Goal: Task Accomplishment & Management: Manage account settings

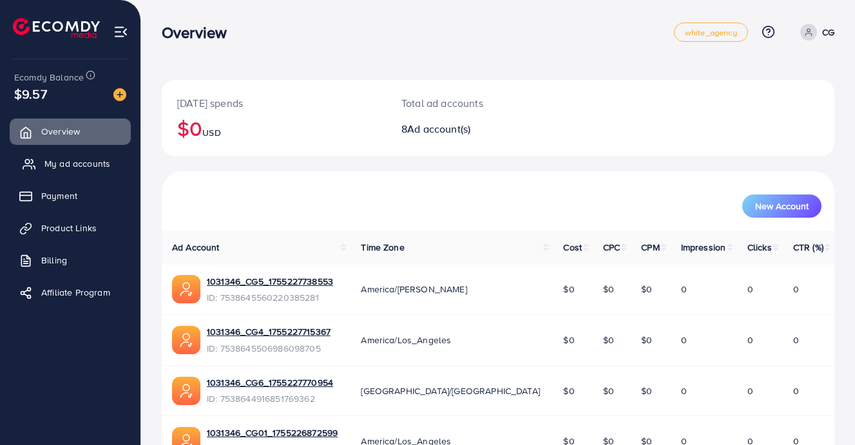
click at [89, 164] on span "My ad accounts" at bounding box center [77, 163] width 66 height 13
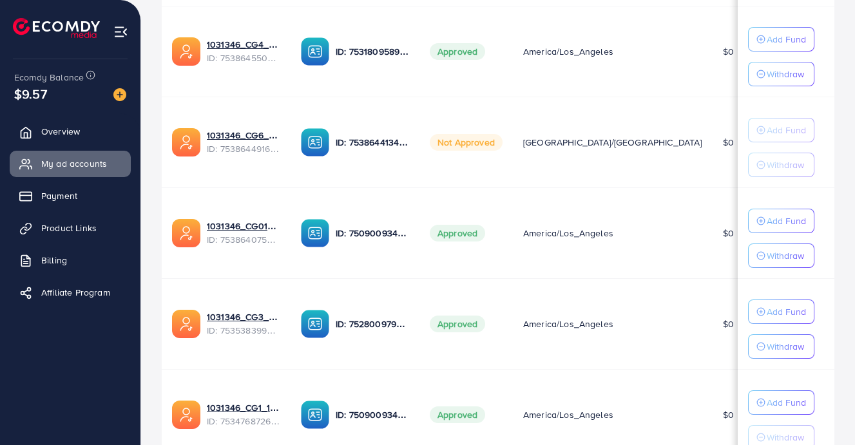
scroll to position [254, 0]
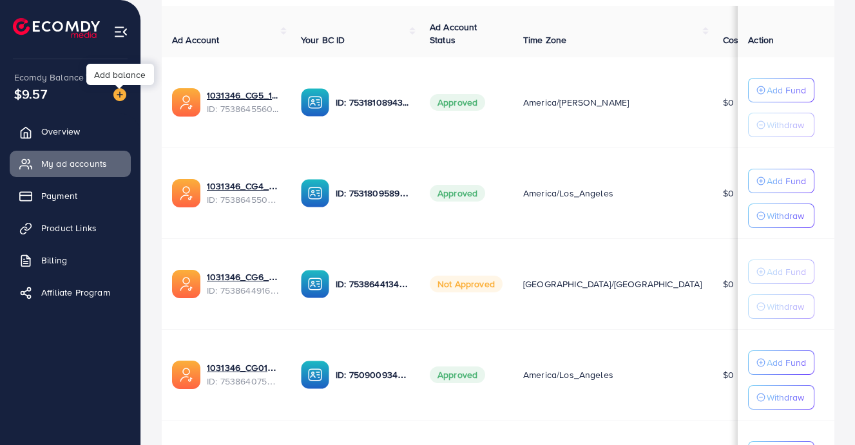
click at [120, 98] on img at bounding box center [119, 94] width 13 height 13
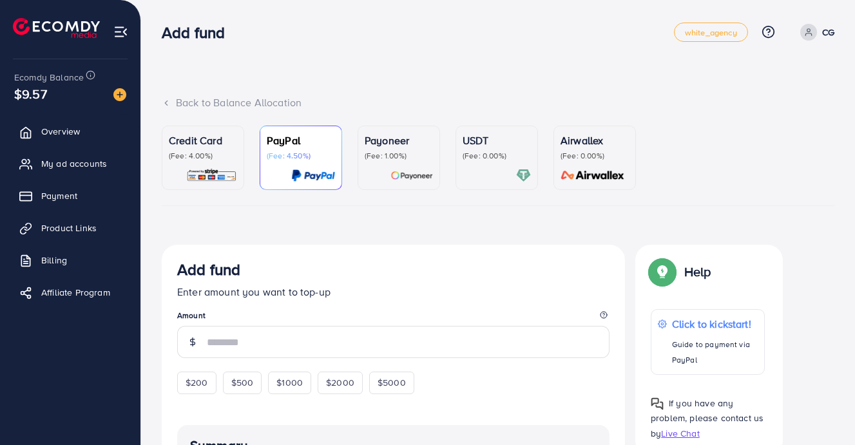
click at [61, 168] on span "My ad accounts" at bounding box center [77, 163] width 66 height 13
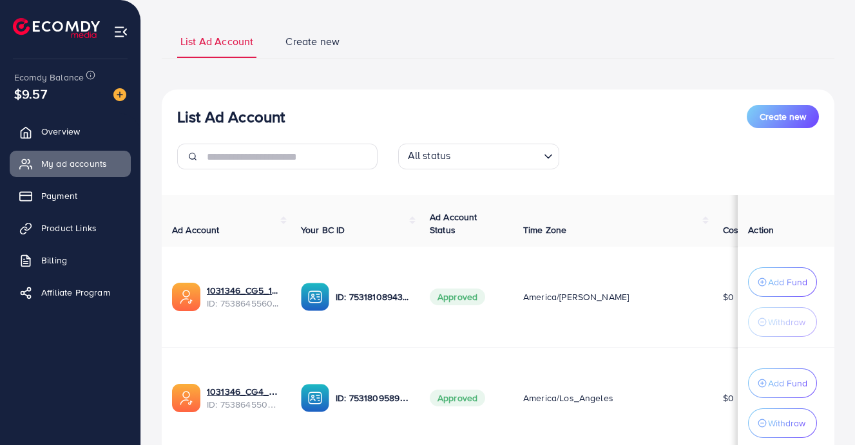
scroll to position [117, 0]
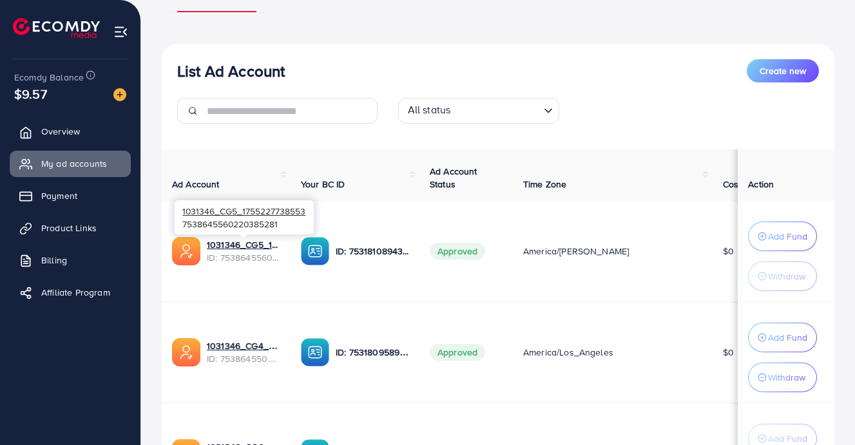
click at [253, 224] on div "1031346_CG5_1755227738553 7538645560220385281" at bounding box center [244, 217] width 139 height 34
copy div "7538645560220385281"
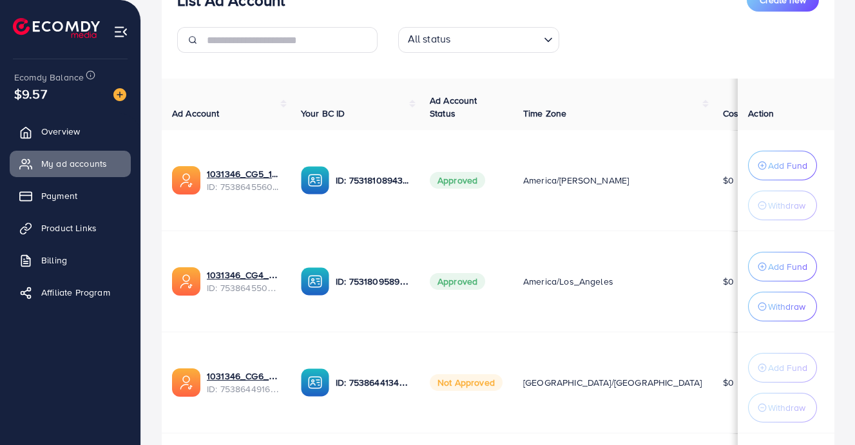
scroll to position [223, 0]
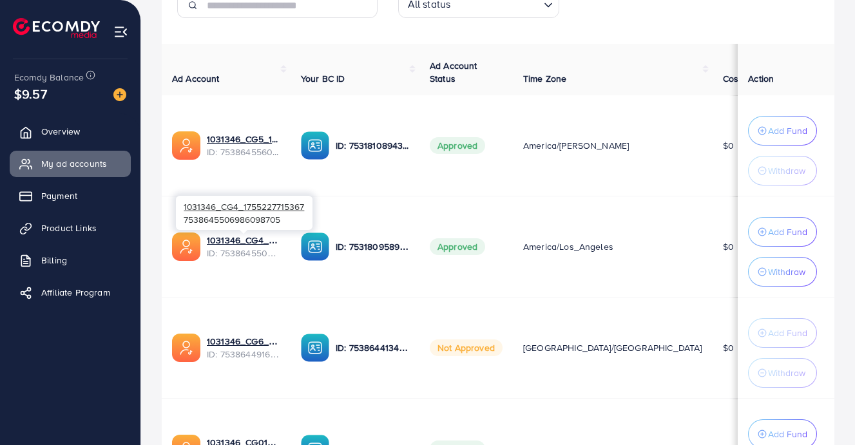
click at [245, 222] on div "1031346_CG4_1755227715367 7538645506986098705" at bounding box center [244, 213] width 137 height 34
copy div "7538645506986098705"
